Goal: Find specific page/section: Find specific page/section

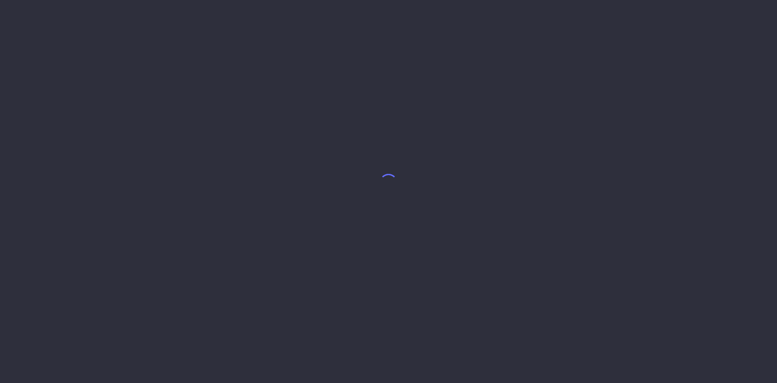
select select "8"
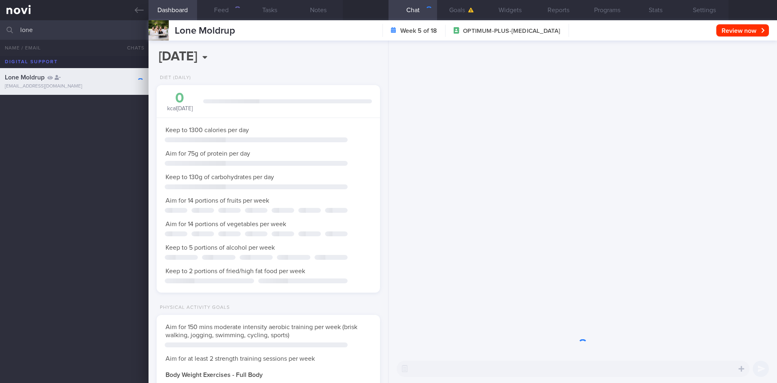
scroll to position [404810, 404720]
click at [53, 28] on input "lone" at bounding box center [388, 29] width 777 height 19
type input "l"
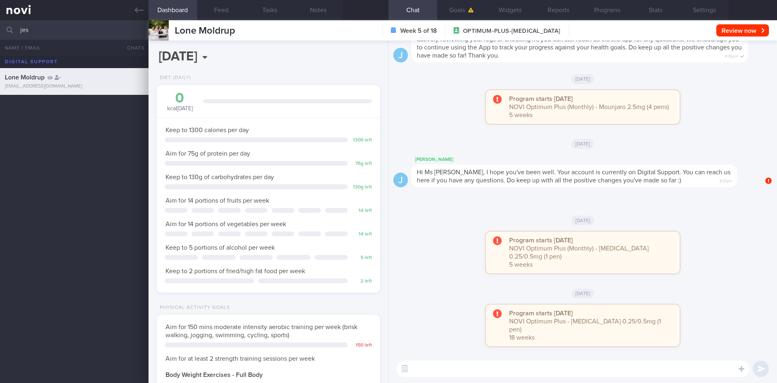
scroll to position [113, 203]
type input "[PERSON_NAME]"
click at [116, 106] on div "[PERSON_NAME] [PERSON_NAME]" at bounding box center [73, 104] width 137 height 8
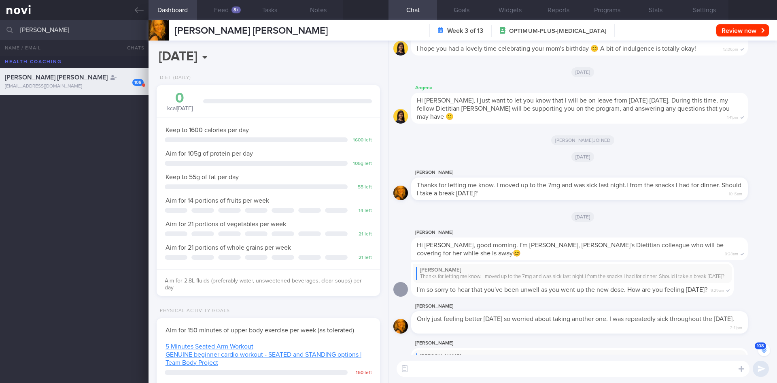
scroll to position [-4142, 0]
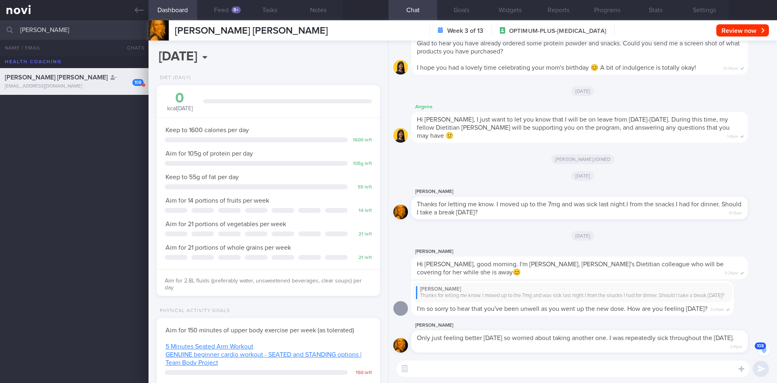
click at [760, 350] on button "108" at bounding box center [764, 350] width 12 height 12
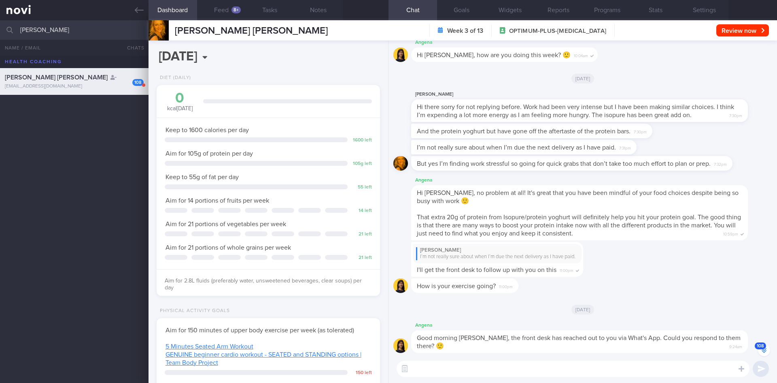
scroll to position [0, 0]
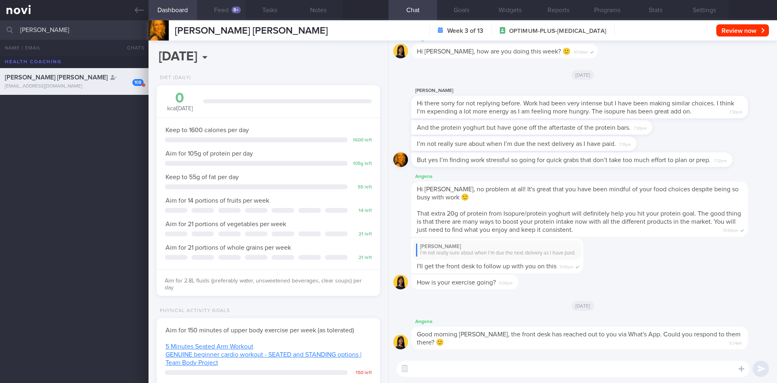
click at [223, 15] on button "Feed 8+" at bounding box center [221, 10] width 49 height 20
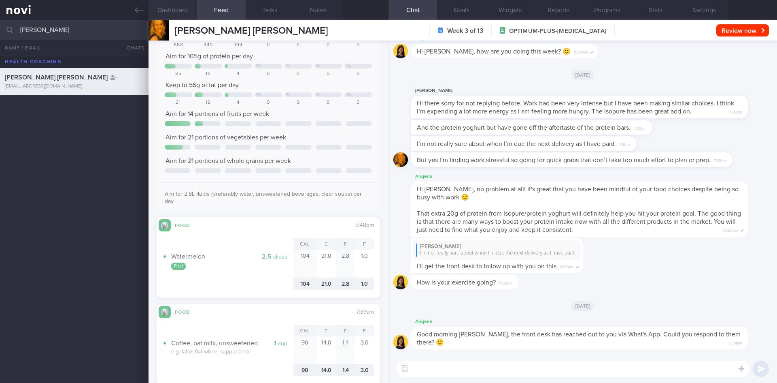
scroll to position [121, 0]
